Goal: Task Accomplishment & Management: Manage account settings

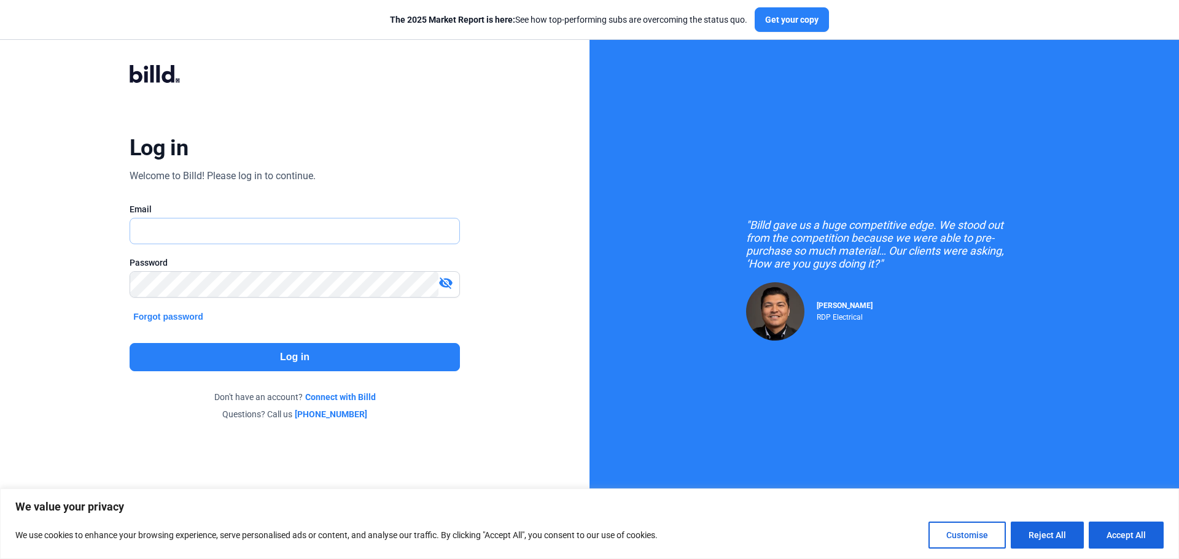
type input "[EMAIL_ADDRESS][DOMAIN_NAME]"
click at [288, 362] on button "Log in" at bounding box center [295, 357] width 330 height 28
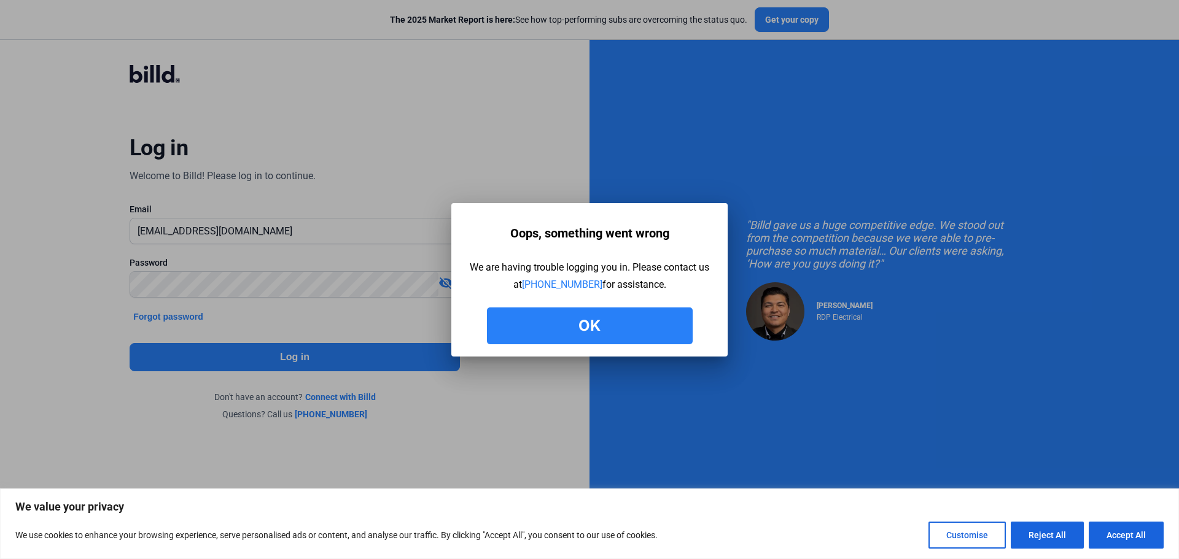
click at [596, 328] on button "Ok" at bounding box center [590, 326] width 206 height 37
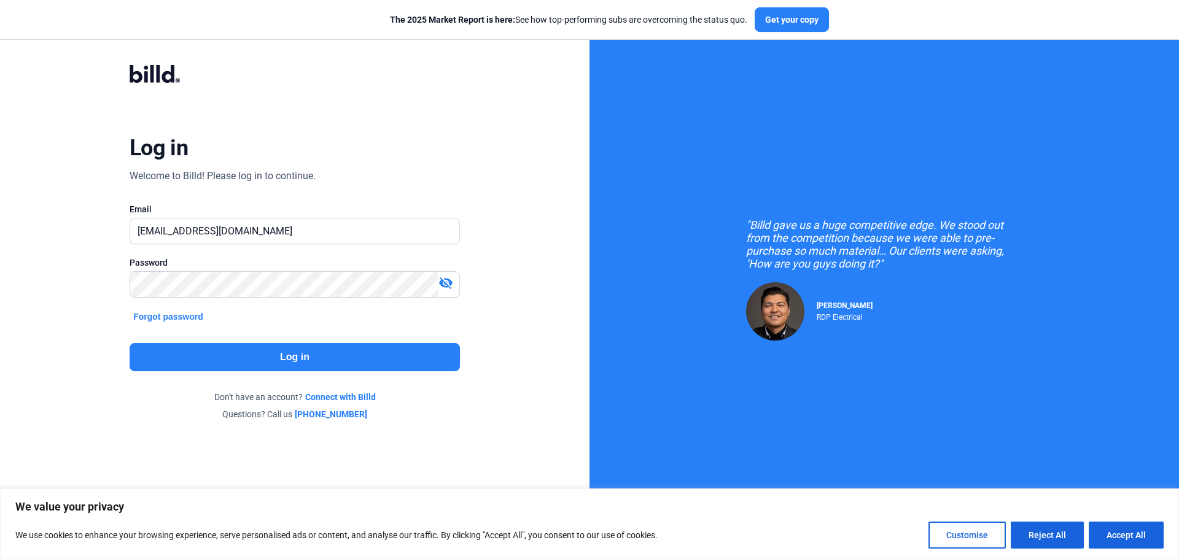
click at [258, 352] on button "Log in" at bounding box center [295, 357] width 330 height 28
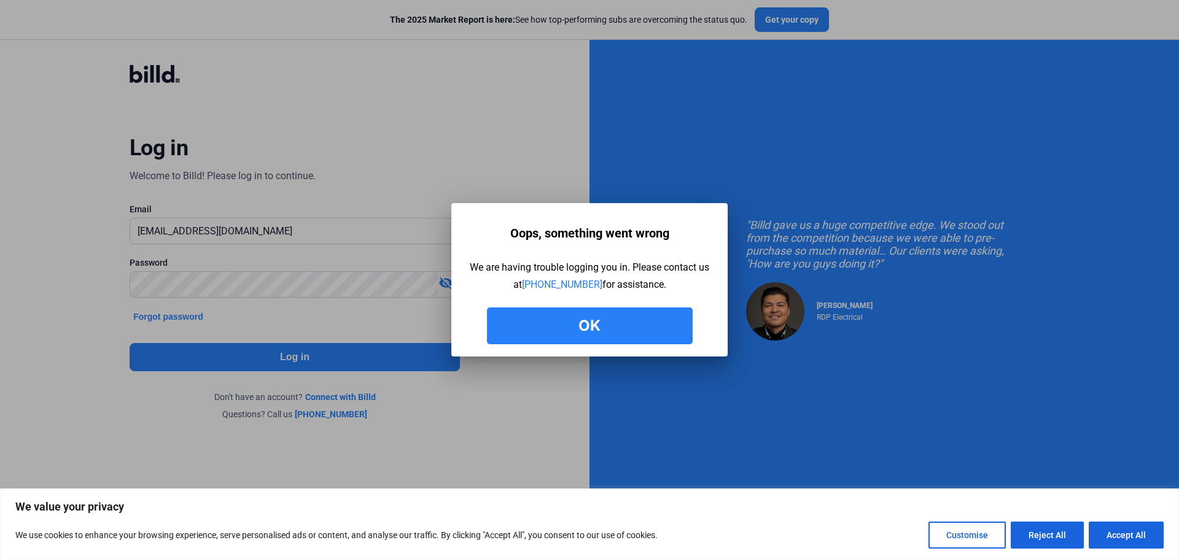
click at [416, 126] on div at bounding box center [589, 279] width 1179 height 559
